Goal: Communication & Community: Answer question/provide support

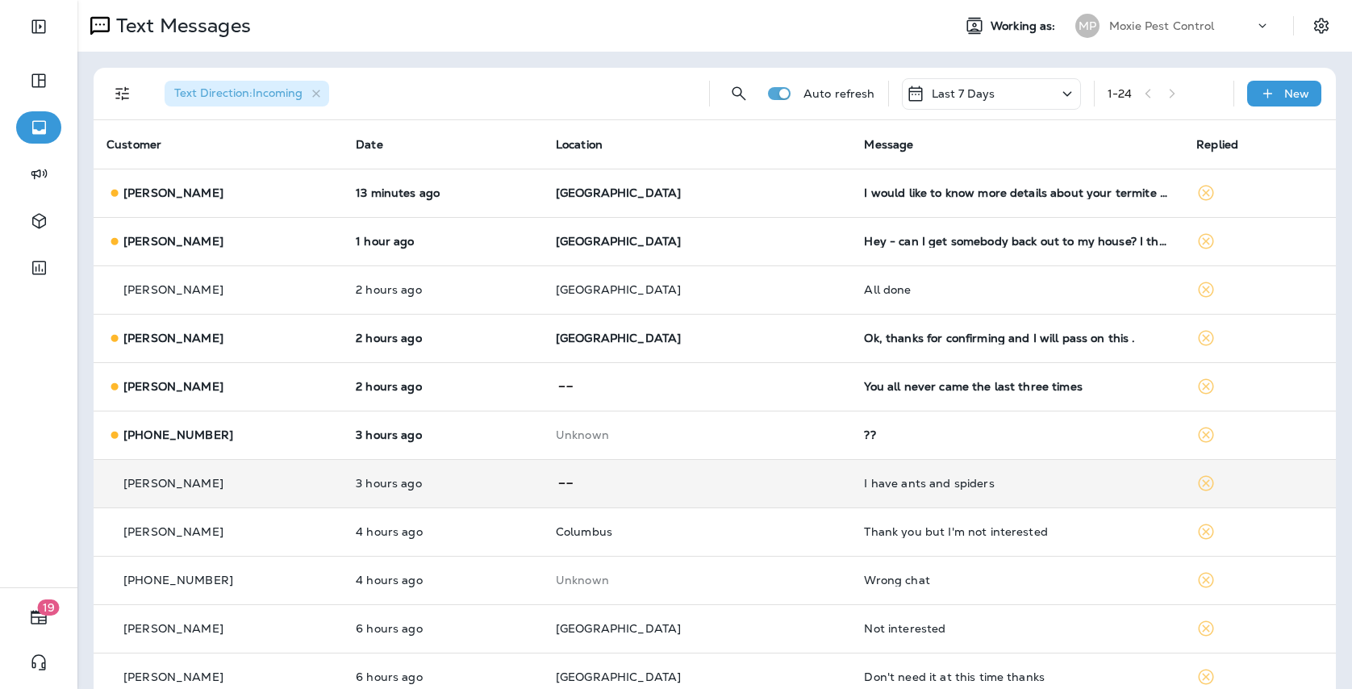
click at [807, 481] on td at bounding box center [697, 483] width 309 height 48
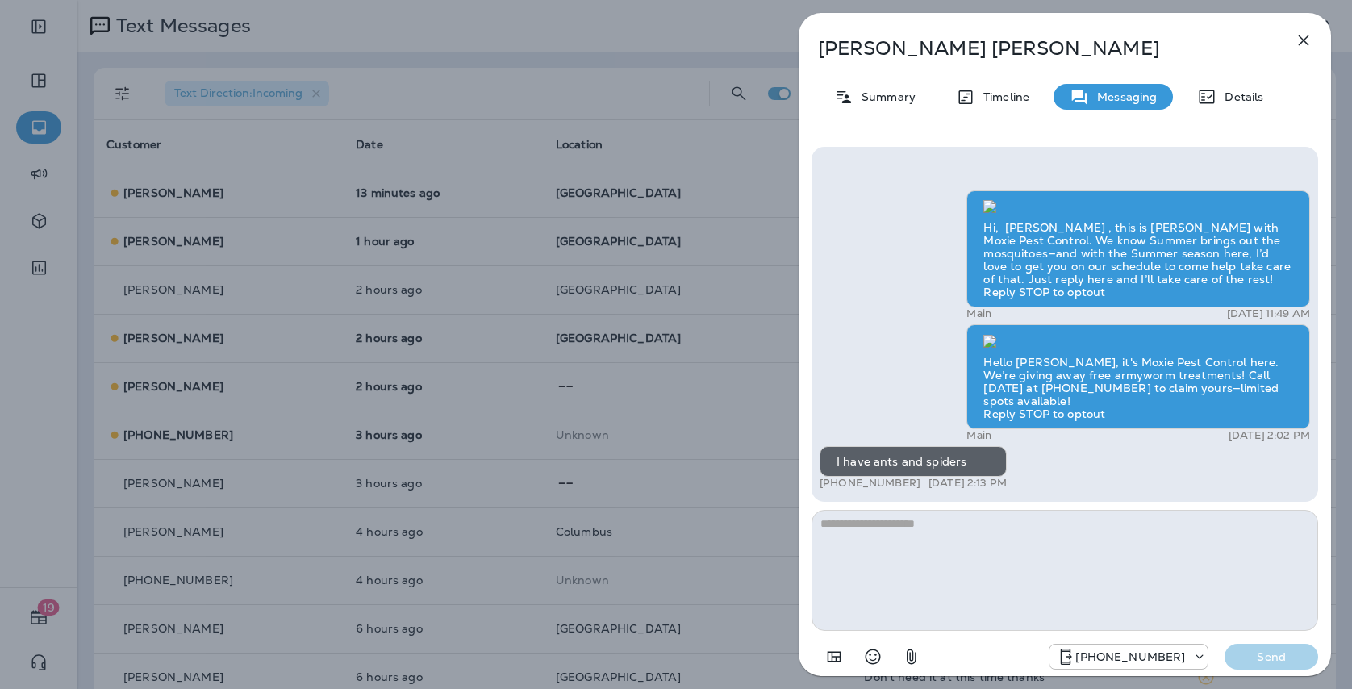
click at [619, 403] on div "[PERSON_NAME] Summary Timeline Messaging Details Hi, [PERSON_NAME] , this is [P…" at bounding box center [676, 344] width 1352 height 689
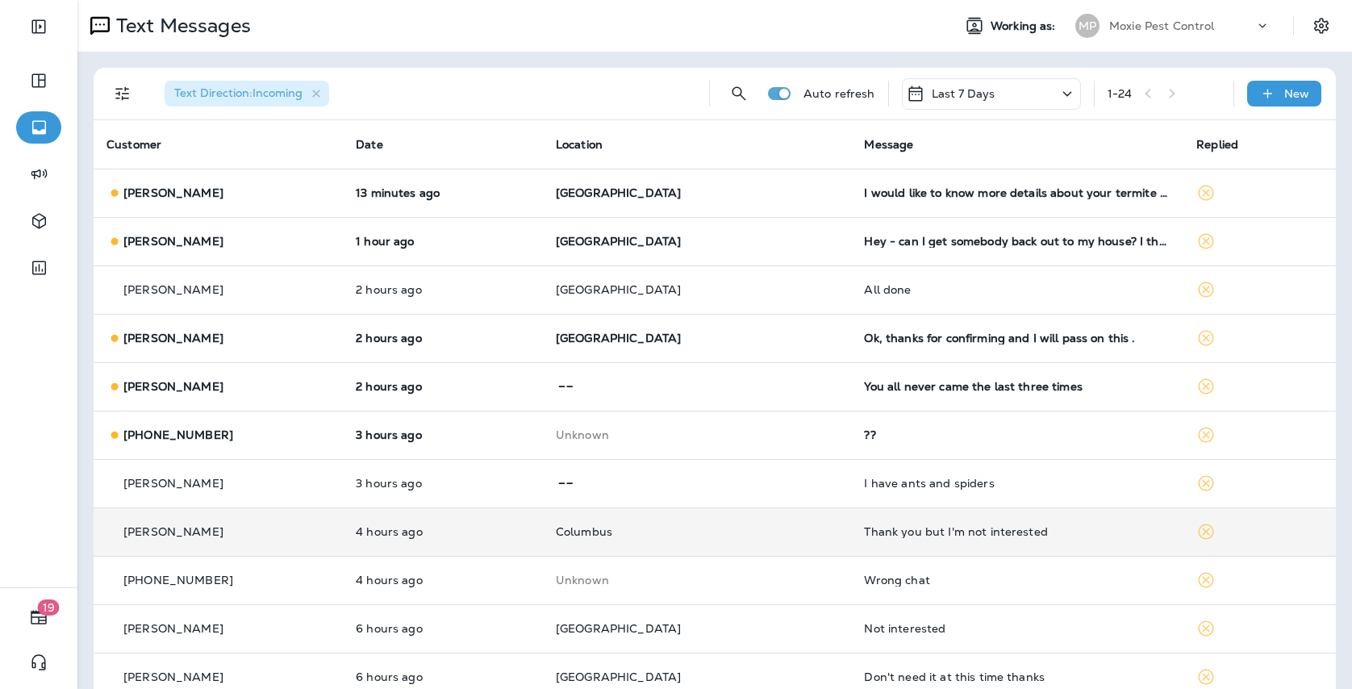
scroll to position [43, 0]
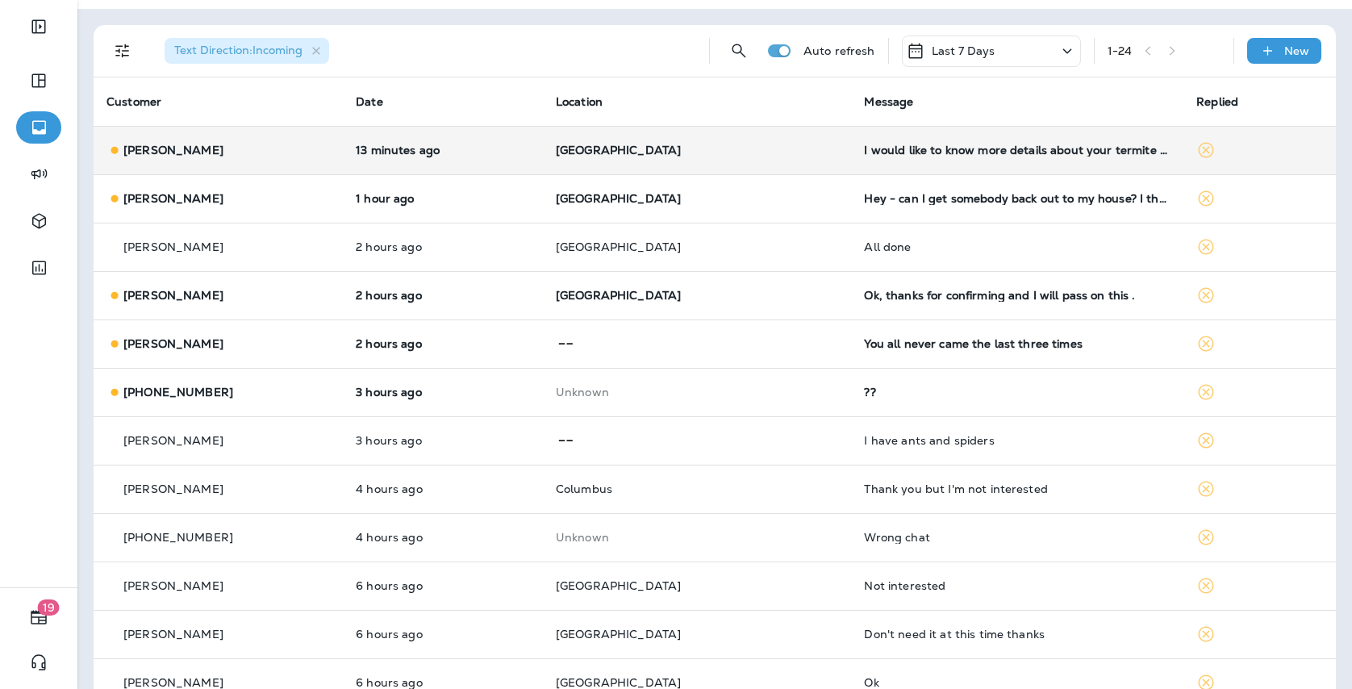
click at [754, 163] on td "[GEOGRAPHIC_DATA]" at bounding box center [697, 150] width 309 height 48
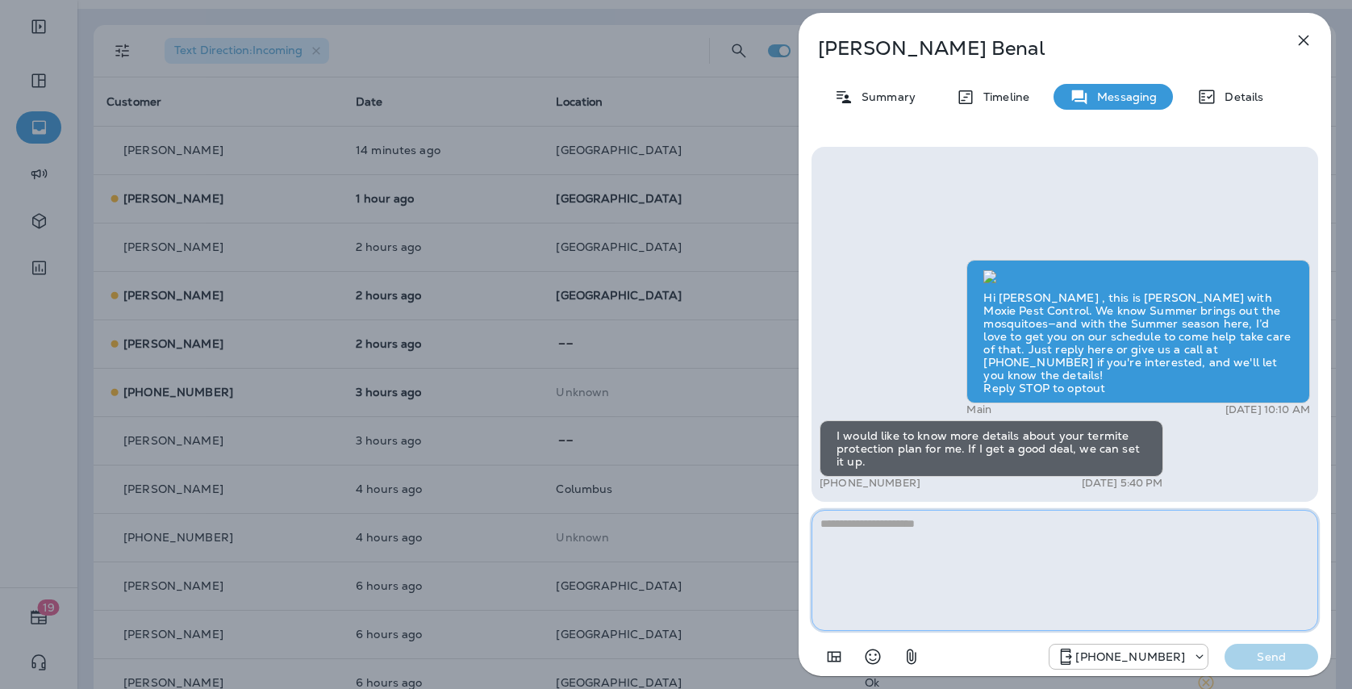
paste textarea "**********"
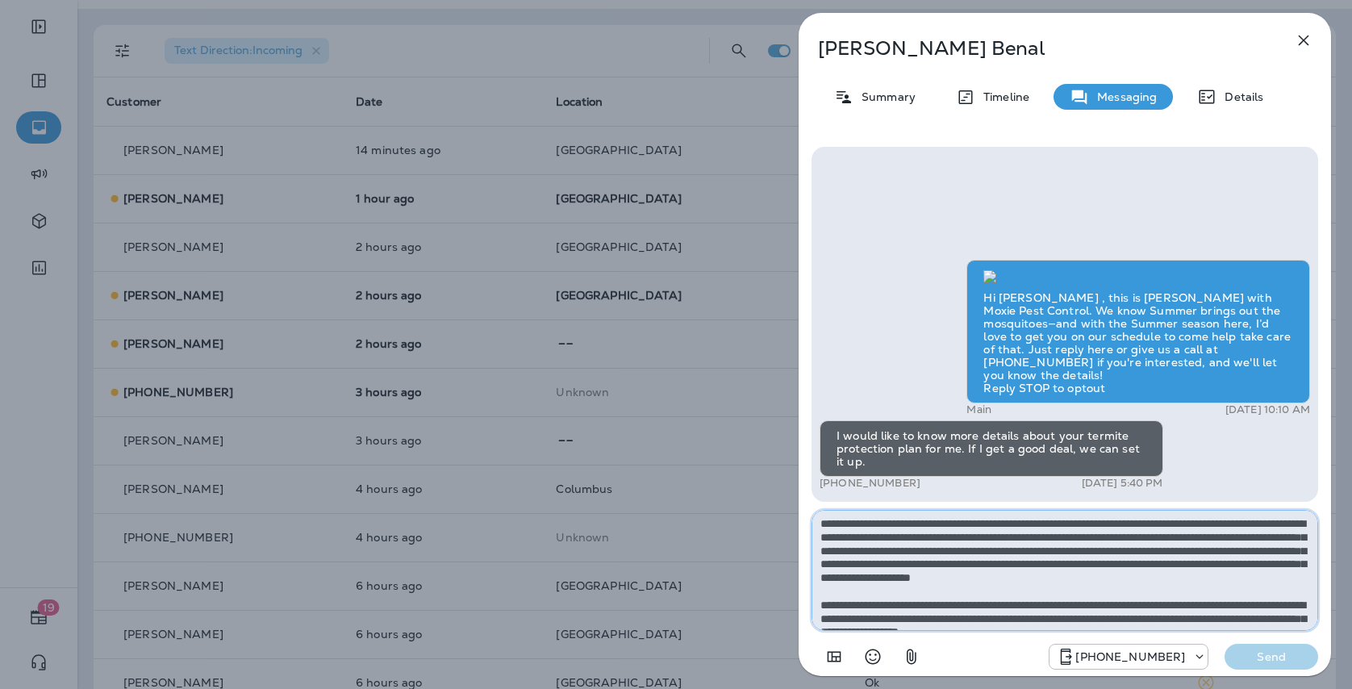
scroll to position [63, 0]
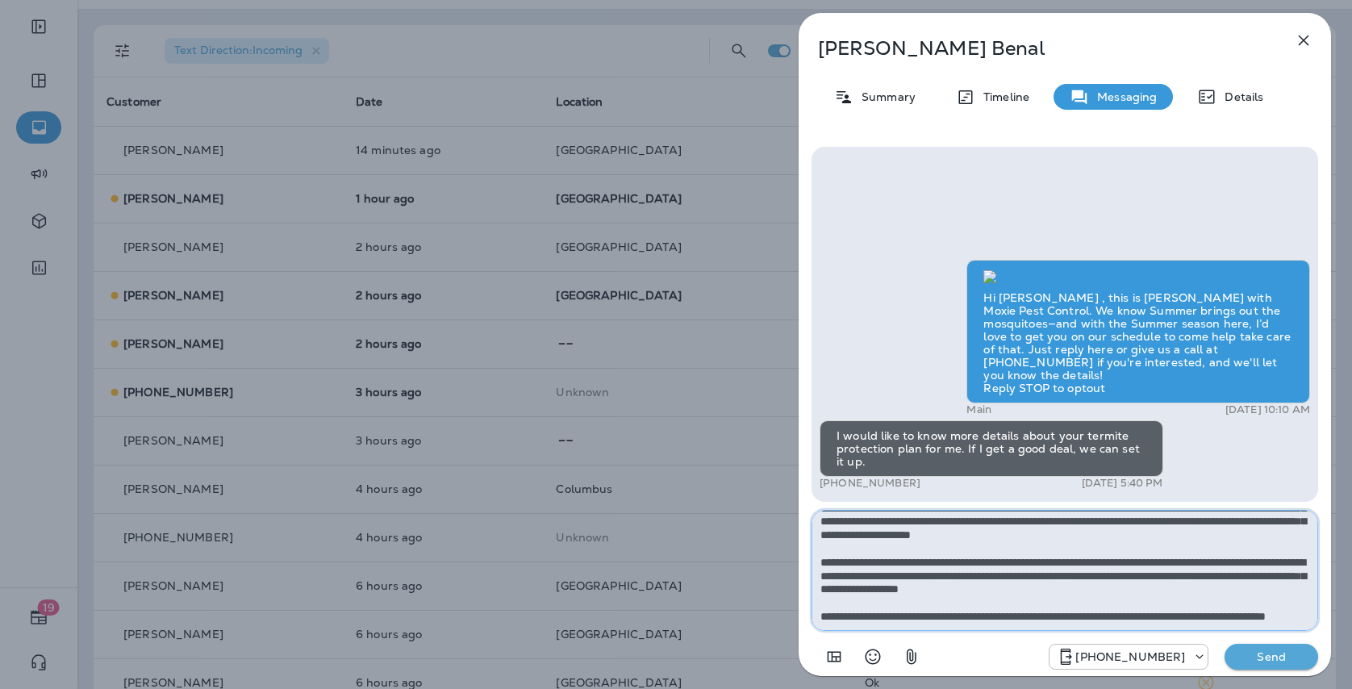
type textarea "**********"
click at [1262, 657] on p "Send" at bounding box center [1271, 656] width 68 height 15
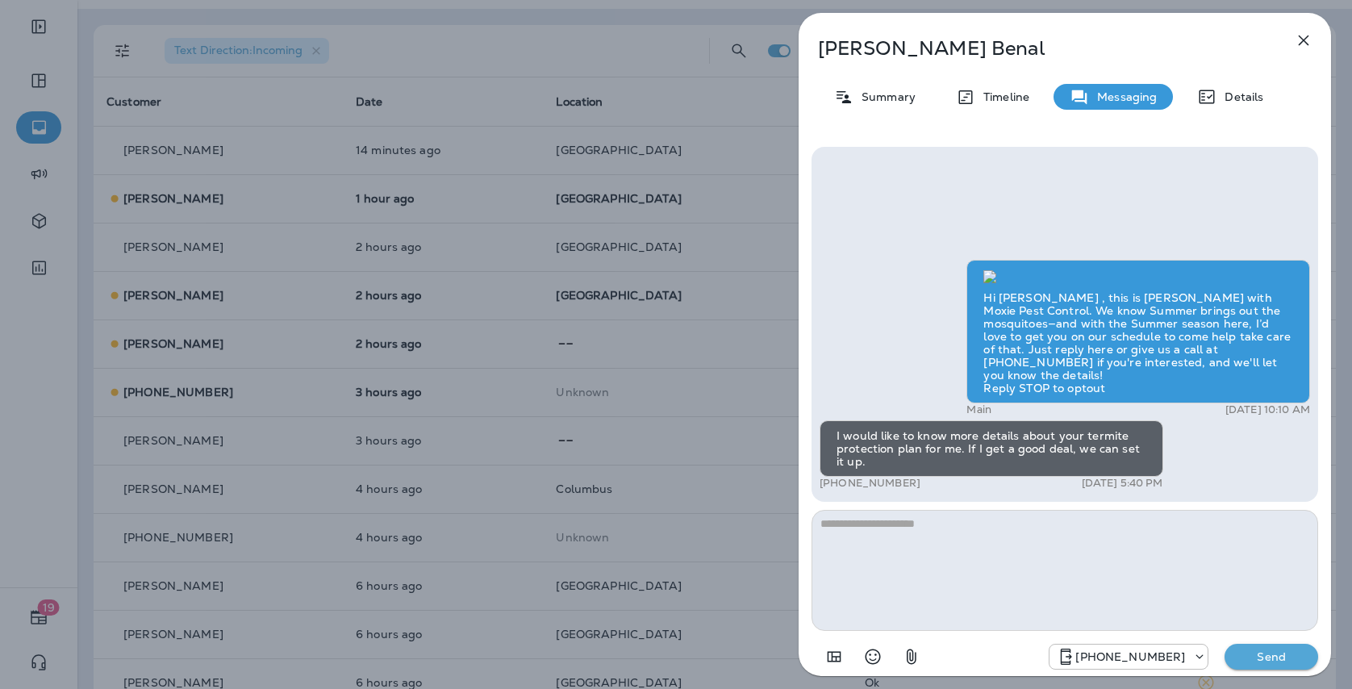
scroll to position [0, 0]
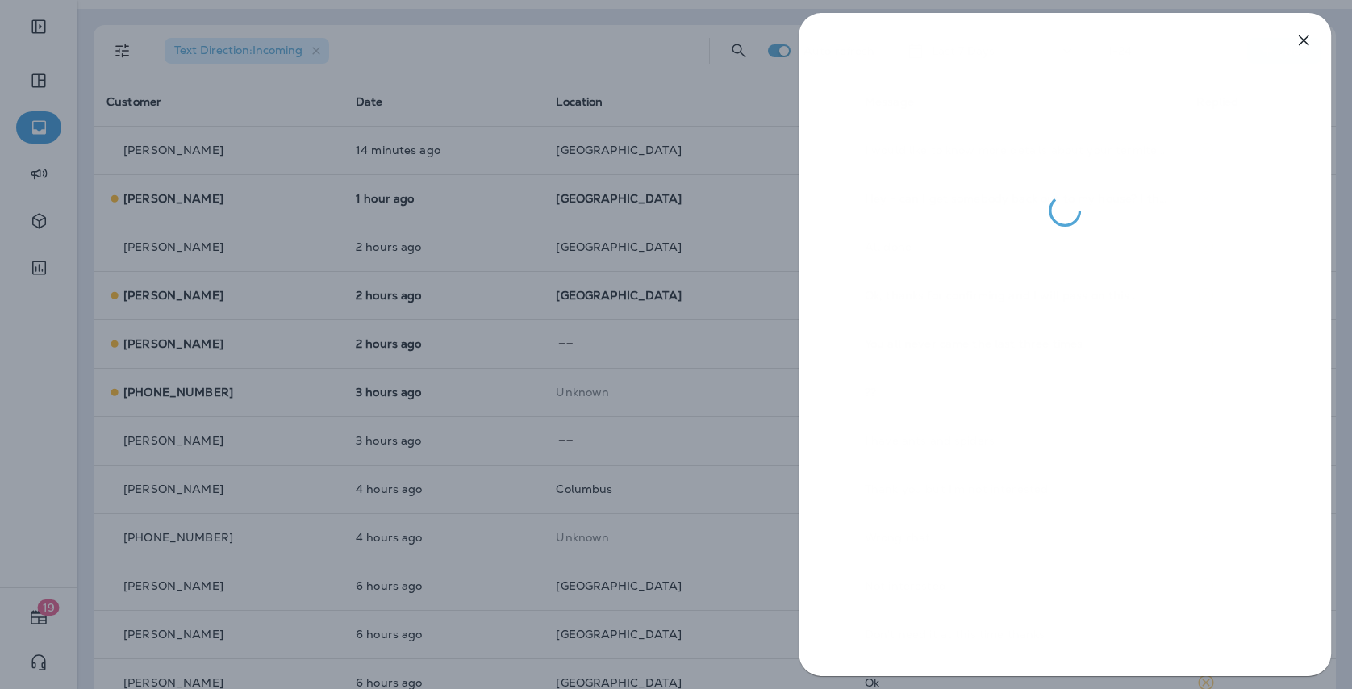
click at [736, 382] on div at bounding box center [676, 344] width 1352 height 689
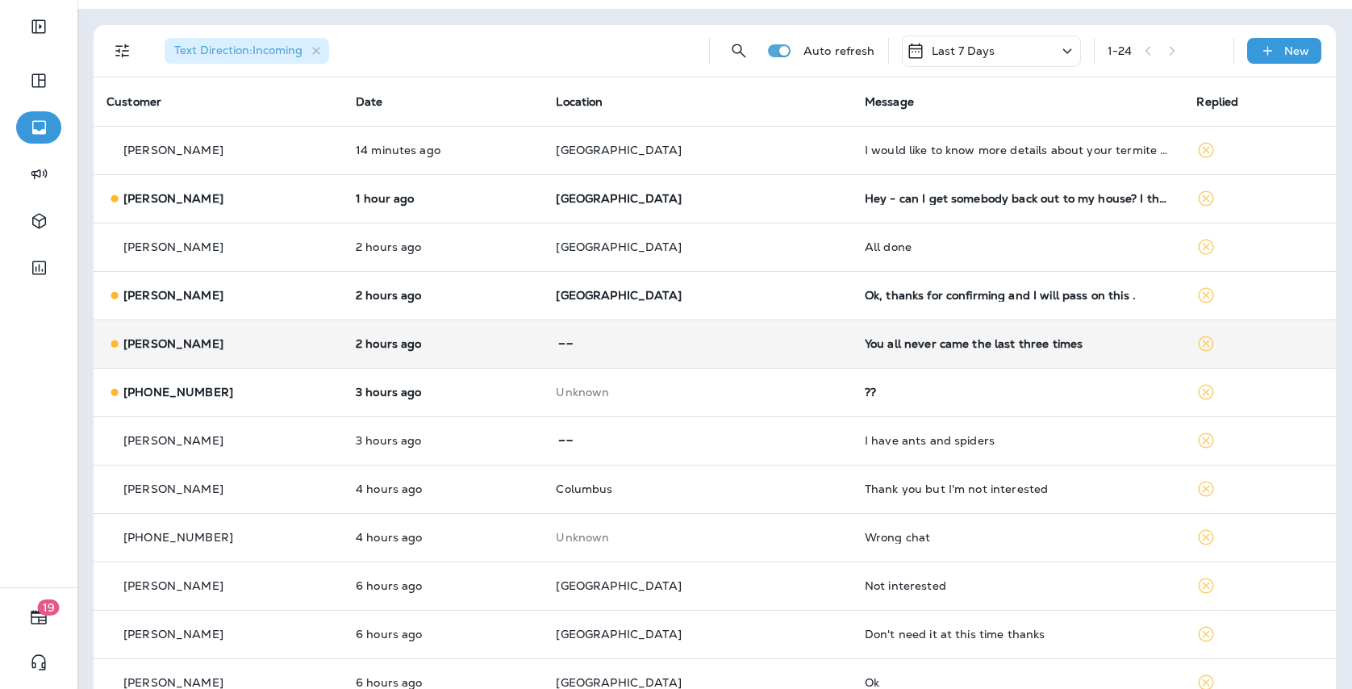
click at [741, 341] on p at bounding box center [697, 344] width 282 height 20
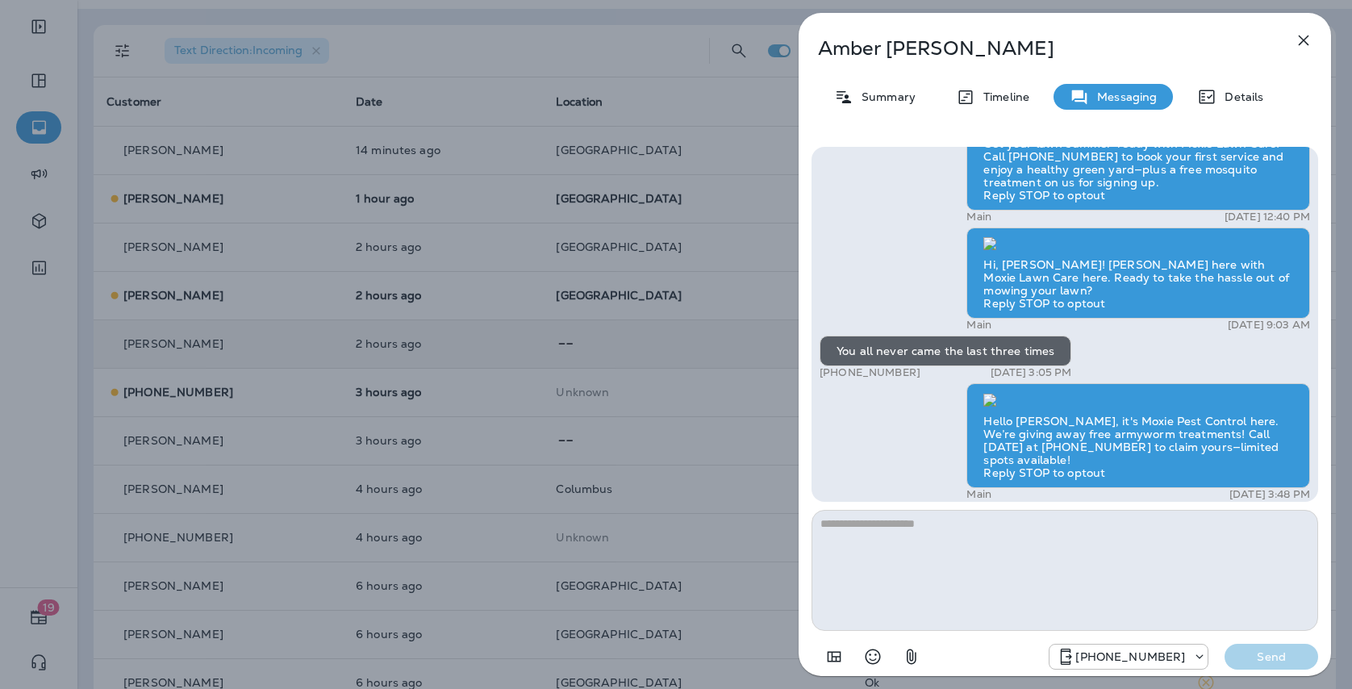
scroll to position [1, 0]
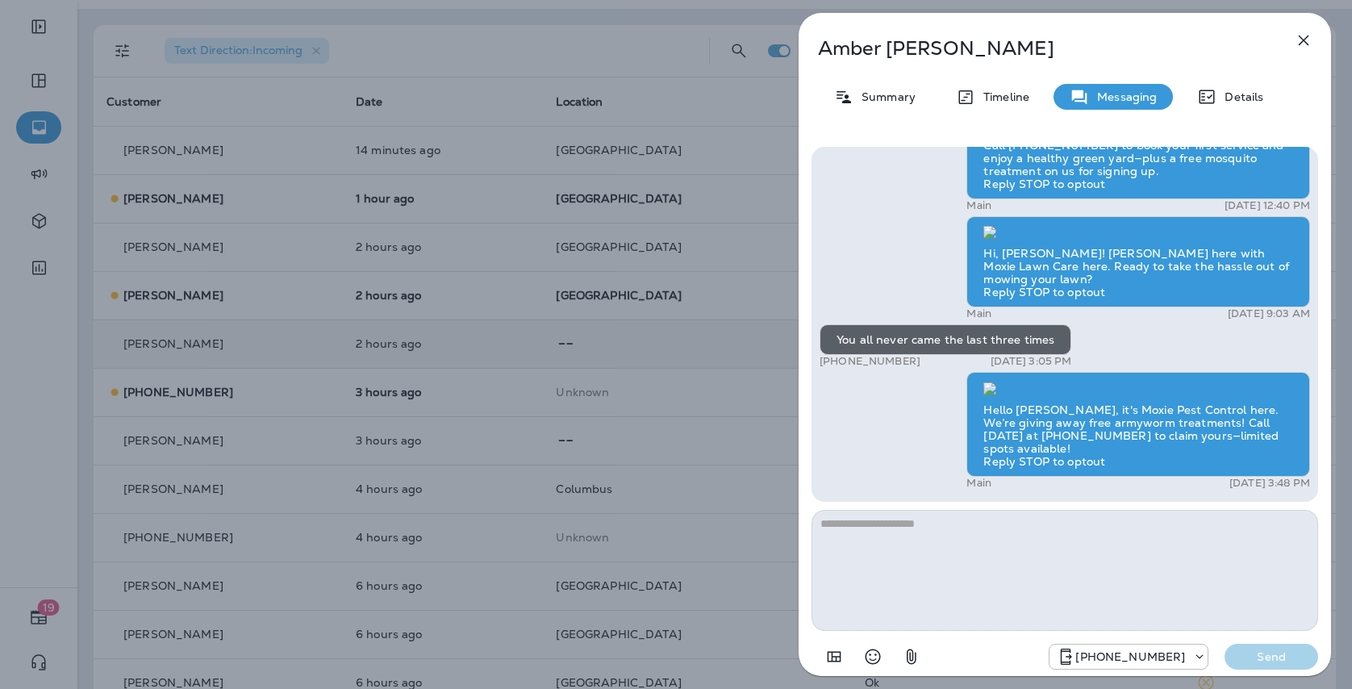
click at [707, 349] on div "[PERSON_NAME] Summary Timeline Messaging Details Hello [PERSON_NAME], [PERSON_N…" at bounding box center [676, 344] width 1352 height 689
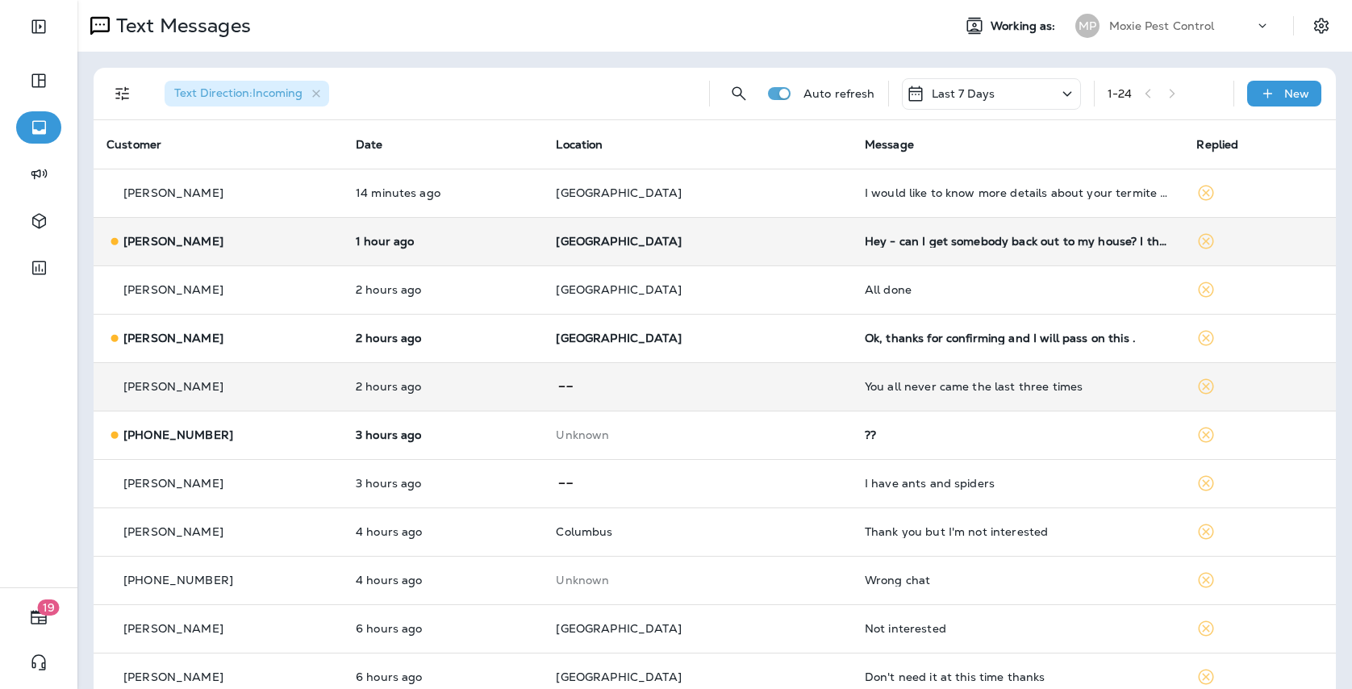
click at [680, 249] on td "[GEOGRAPHIC_DATA]" at bounding box center [697, 241] width 308 height 48
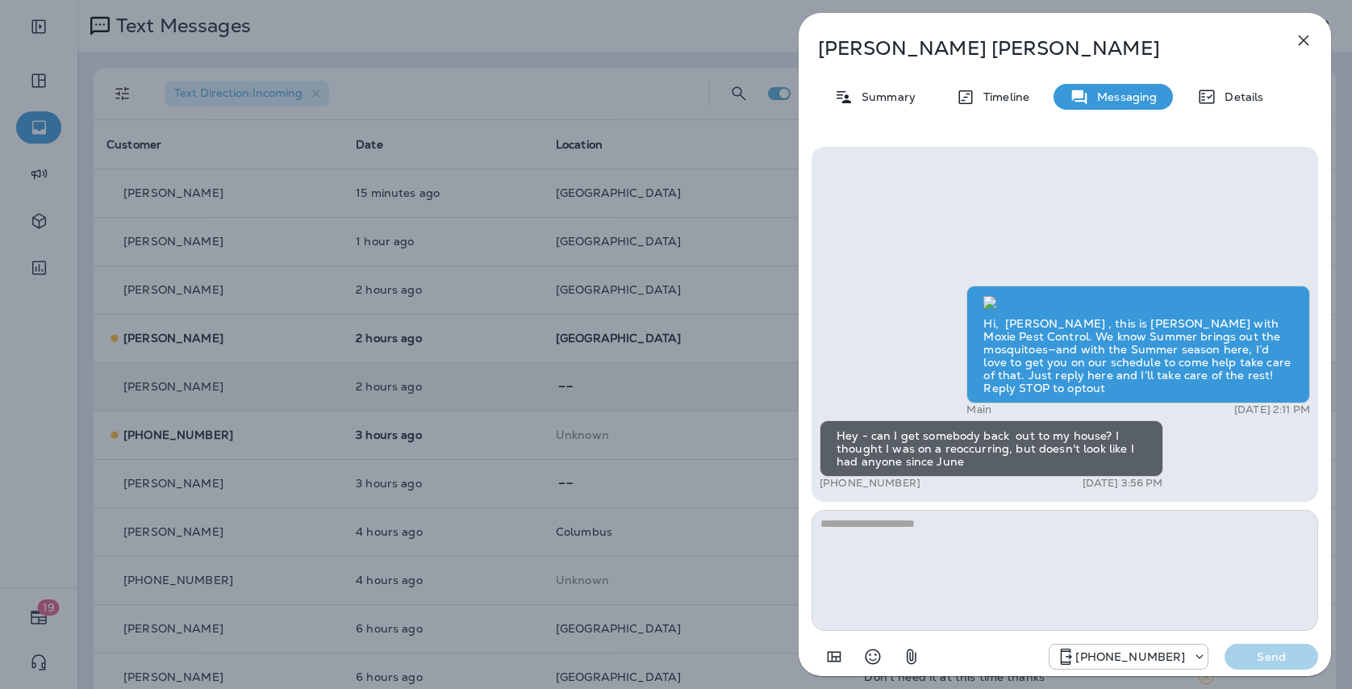
click at [679, 298] on div "[PERSON_NAME] Summary Timeline Messaging Details Hi, [PERSON_NAME] , this is [P…" at bounding box center [676, 344] width 1352 height 689
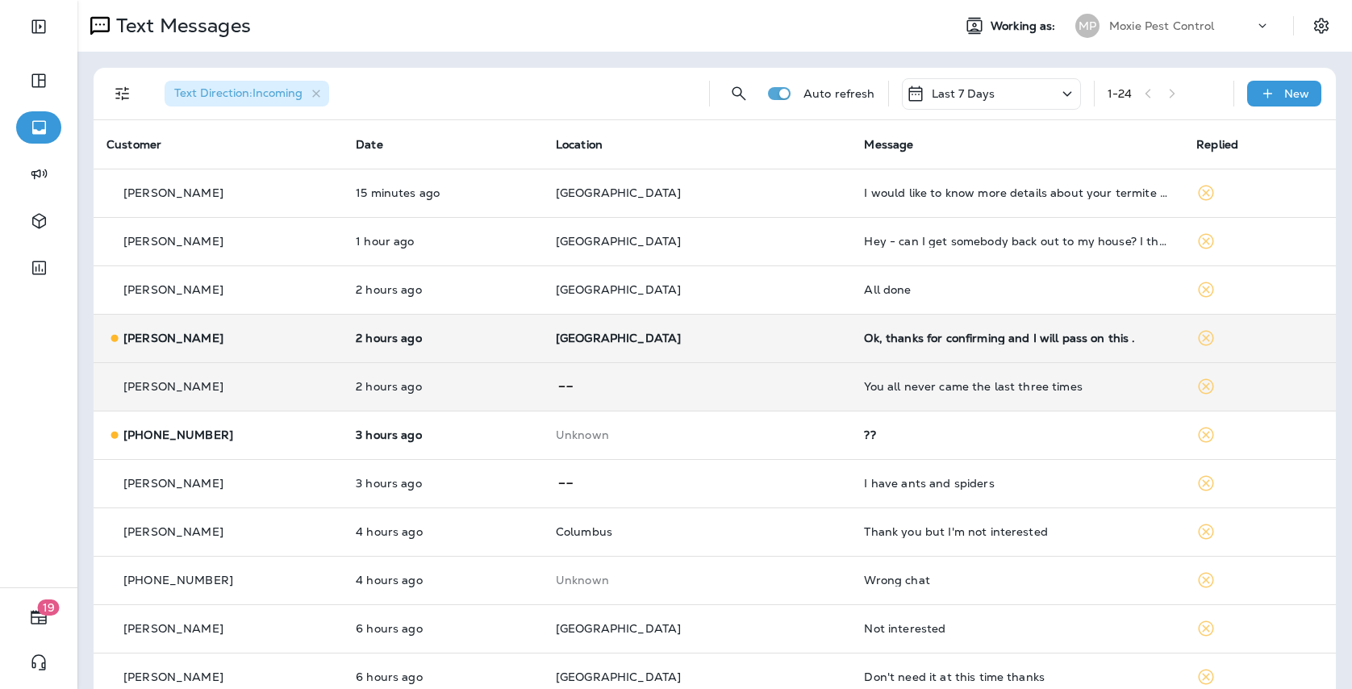
click at [700, 323] on td "[GEOGRAPHIC_DATA]" at bounding box center [697, 338] width 309 height 48
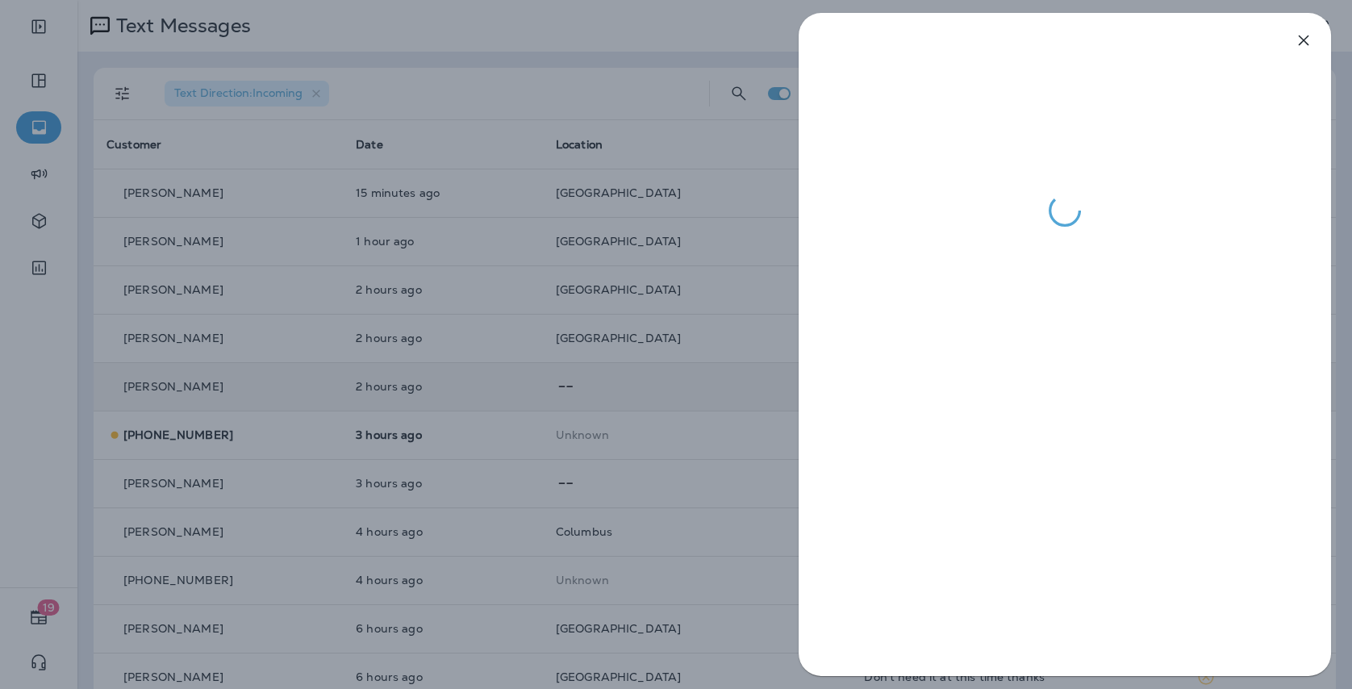
click at [666, 322] on div at bounding box center [676, 344] width 1352 height 689
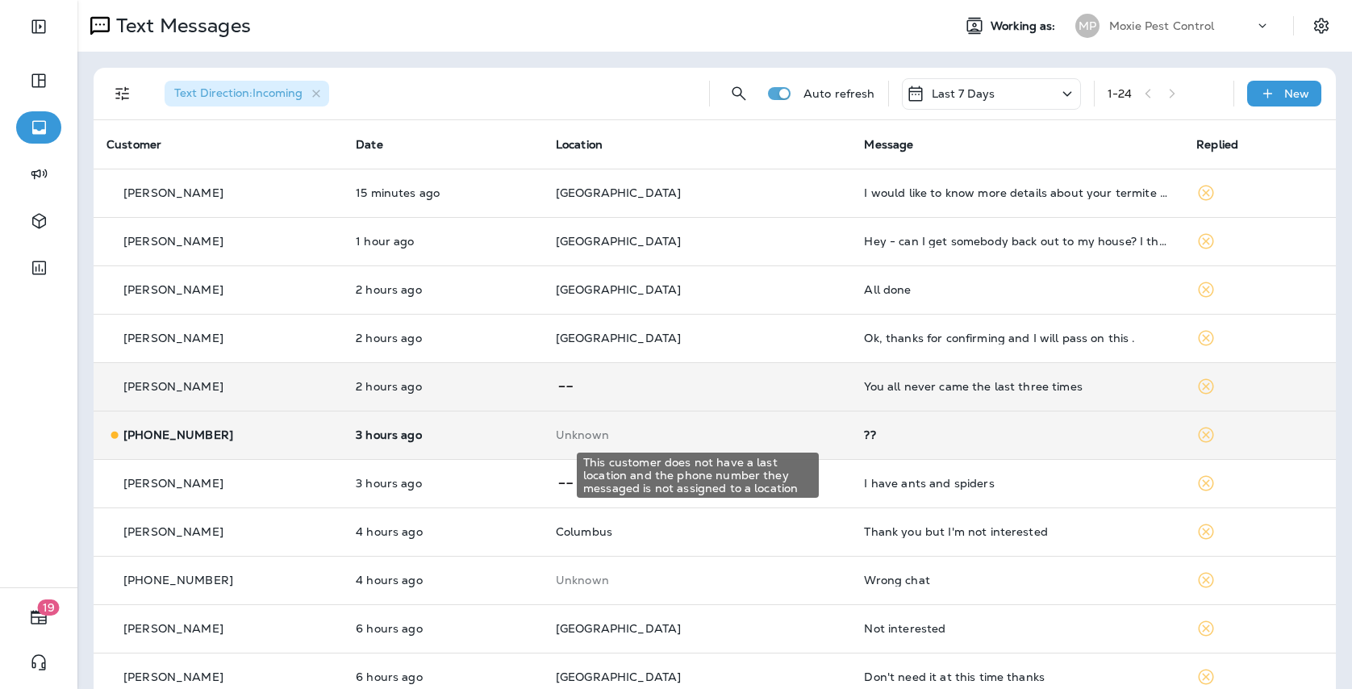
click at [730, 431] on p "Unknown" at bounding box center [697, 434] width 283 height 13
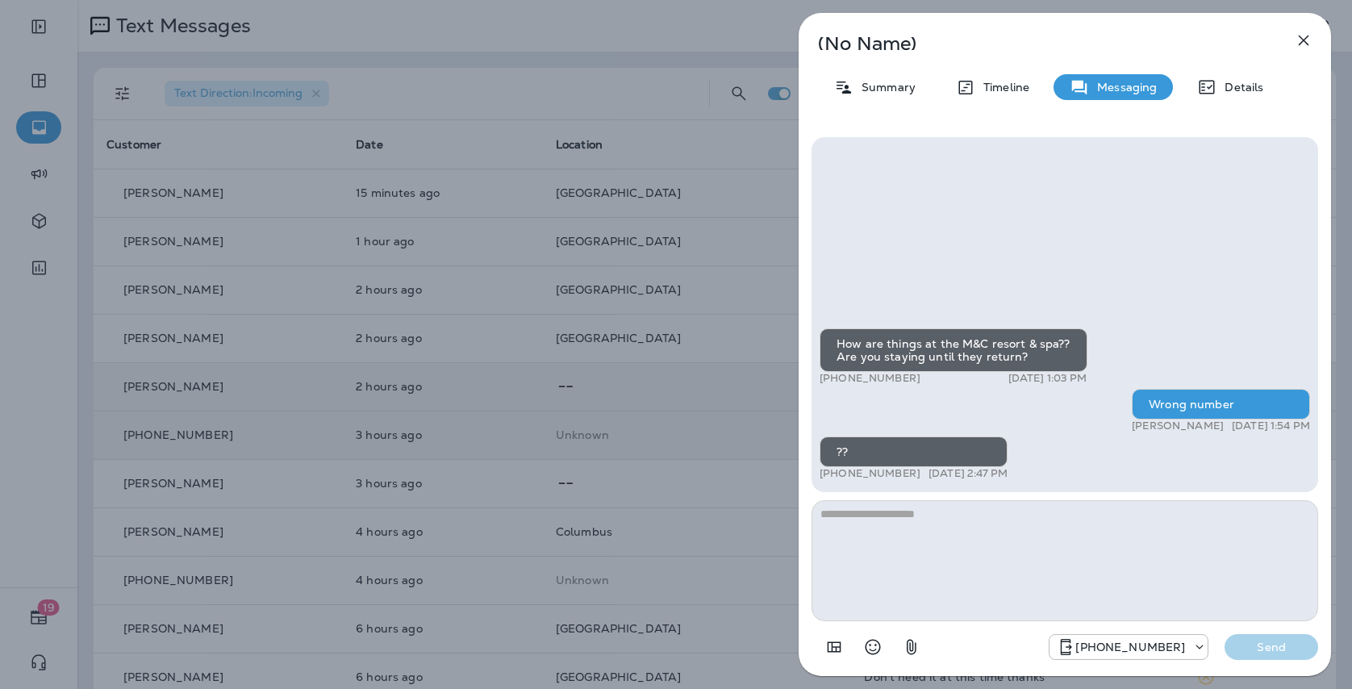
click at [741, 419] on div "(No Name) Summary Timeline Messaging Details How are things at the M&C resort &…" at bounding box center [676, 344] width 1352 height 689
